Goal: Communication & Community: Answer question/provide support

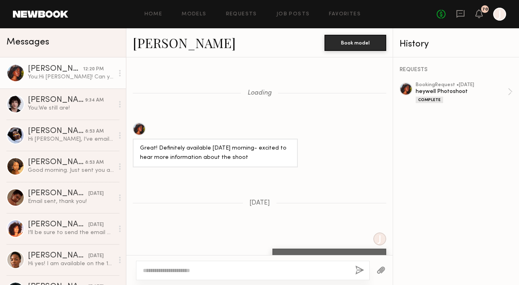
scroll to position [831, 0]
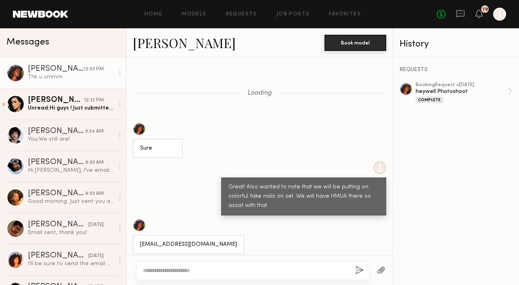
scroll to position [678, 0]
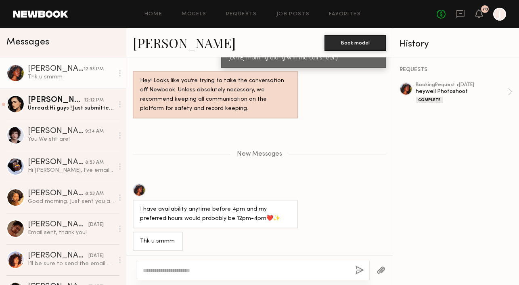
click at [60, 104] on div "Unread: Hi guys ! Just submitted for the dental breakdown:) would love to be co…" at bounding box center [71, 108] width 86 height 8
